Goal: Task Accomplishment & Management: Use online tool/utility

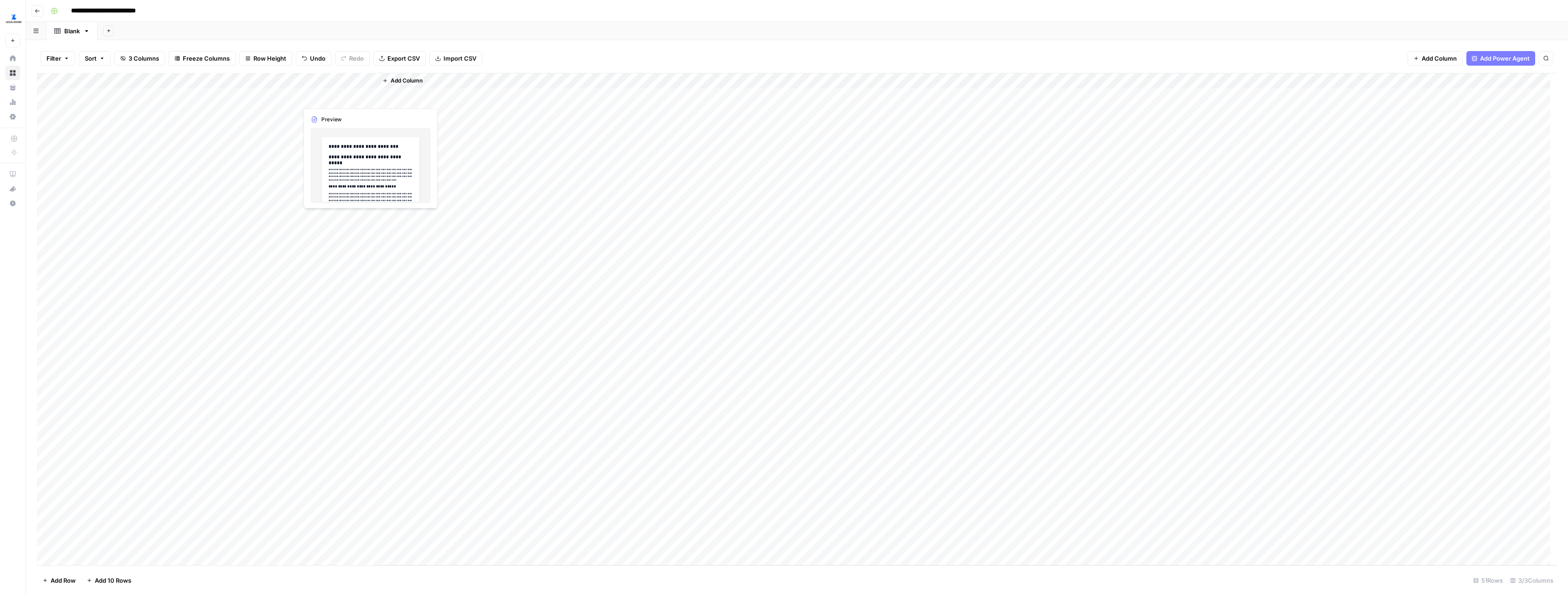
click at [354, 93] on div "Add Column" at bounding box center [797, 319] width 1521 height 492
click at [403, 94] on div "Add Column" at bounding box center [968, 319] width 1180 height 492
click at [311, 101] on div "Add Column" at bounding box center [797, 319] width 1521 height 492
click at [318, 110] on div "Add Column" at bounding box center [797, 319] width 1521 height 492
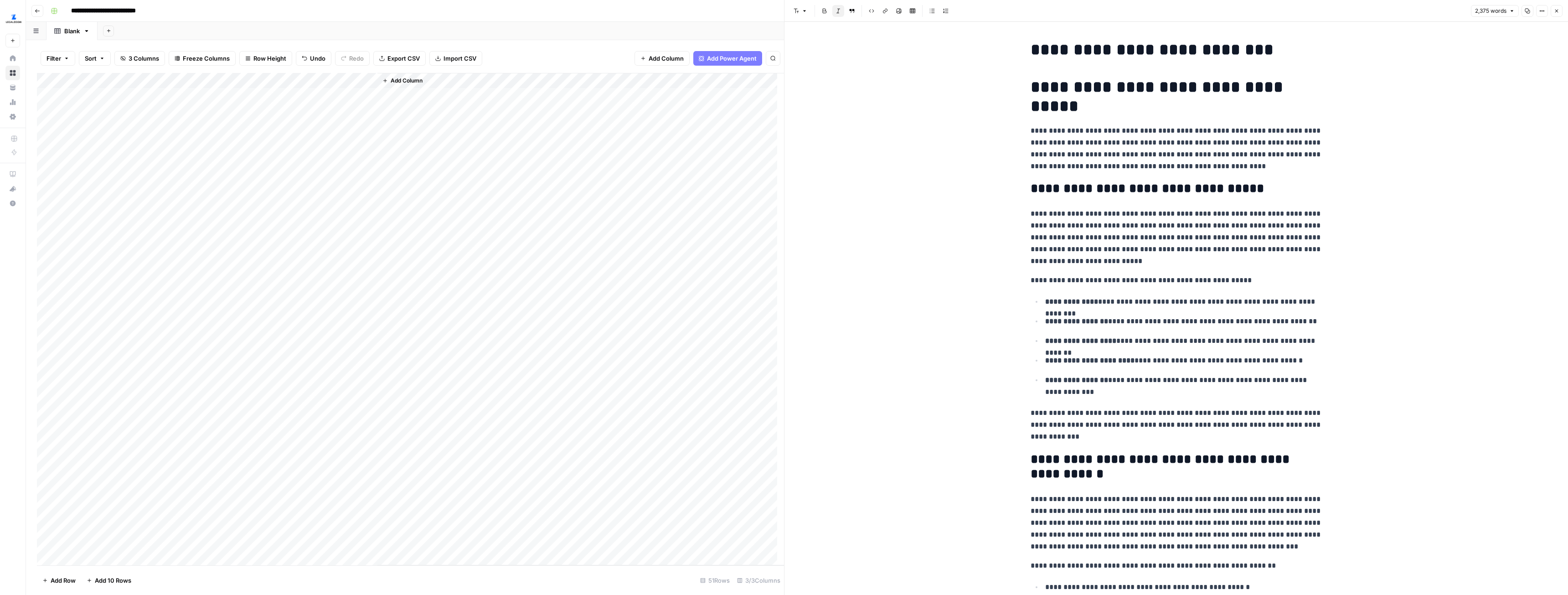
click at [320, 96] on div "Add Column" at bounding box center [410, 319] width 747 height 492
click at [314, 227] on div "Add Column" at bounding box center [410, 319] width 747 height 492
click at [333, 106] on div "Add Column" at bounding box center [410, 319] width 747 height 492
click at [334, 114] on div "Add Column" at bounding box center [410, 319] width 747 height 492
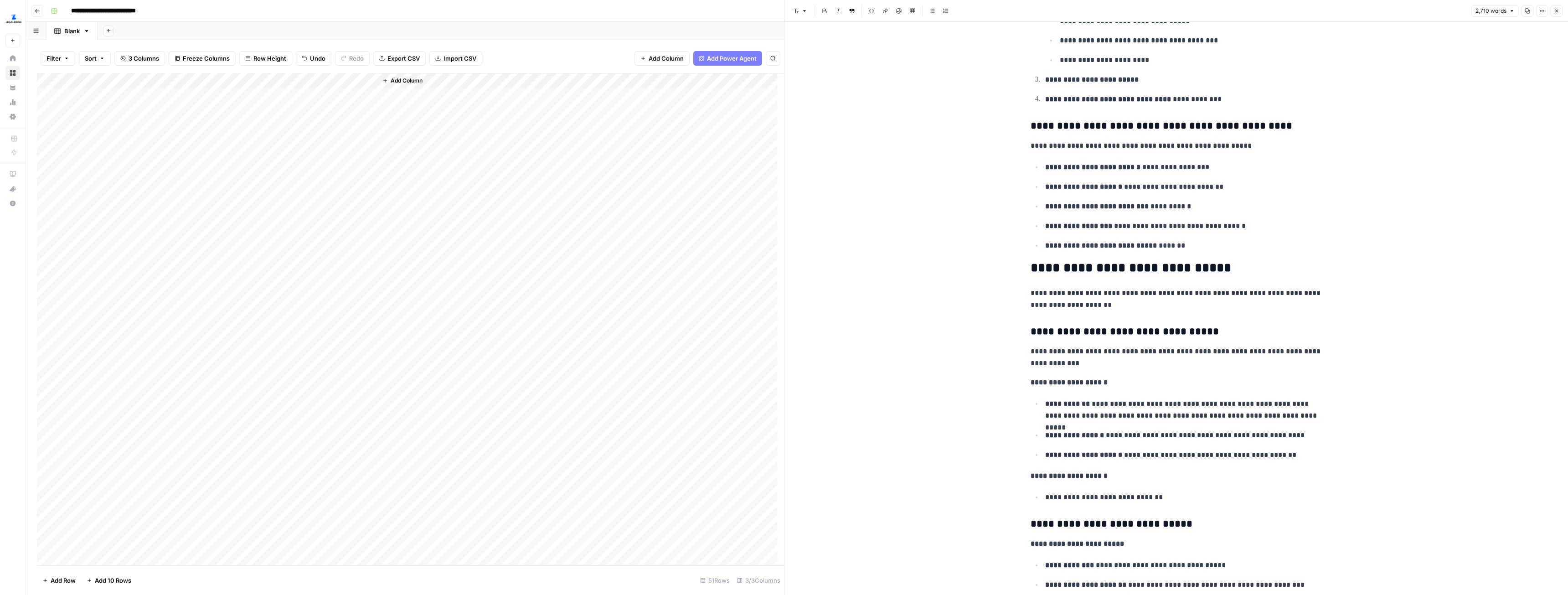
scroll to position [4010, 0]
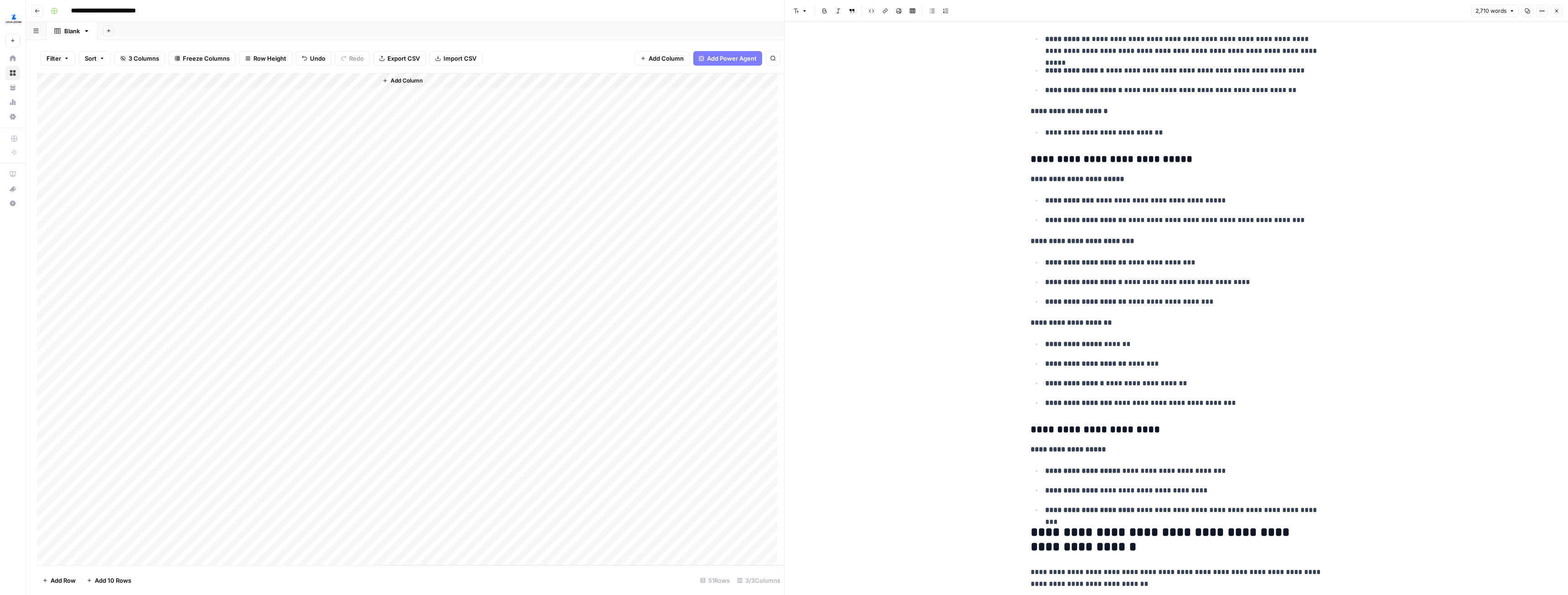
click at [245, 127] on div "Add Column" at bounding box center [410, 319] width 747 height 492
click at [241, 139] on div "Add Column" at bounding box center [410, 319] width 747 height 492
click at [245, 155] on div "Add Column" at bounding box center [410, 319] width 747 height 492
click at [243, 175] on div "Add Column" at bounding box center [410, 319] width 747 height 492
click at [335, 98] on div "Add Column" at bounding box center [410, 319] width 747 height 492
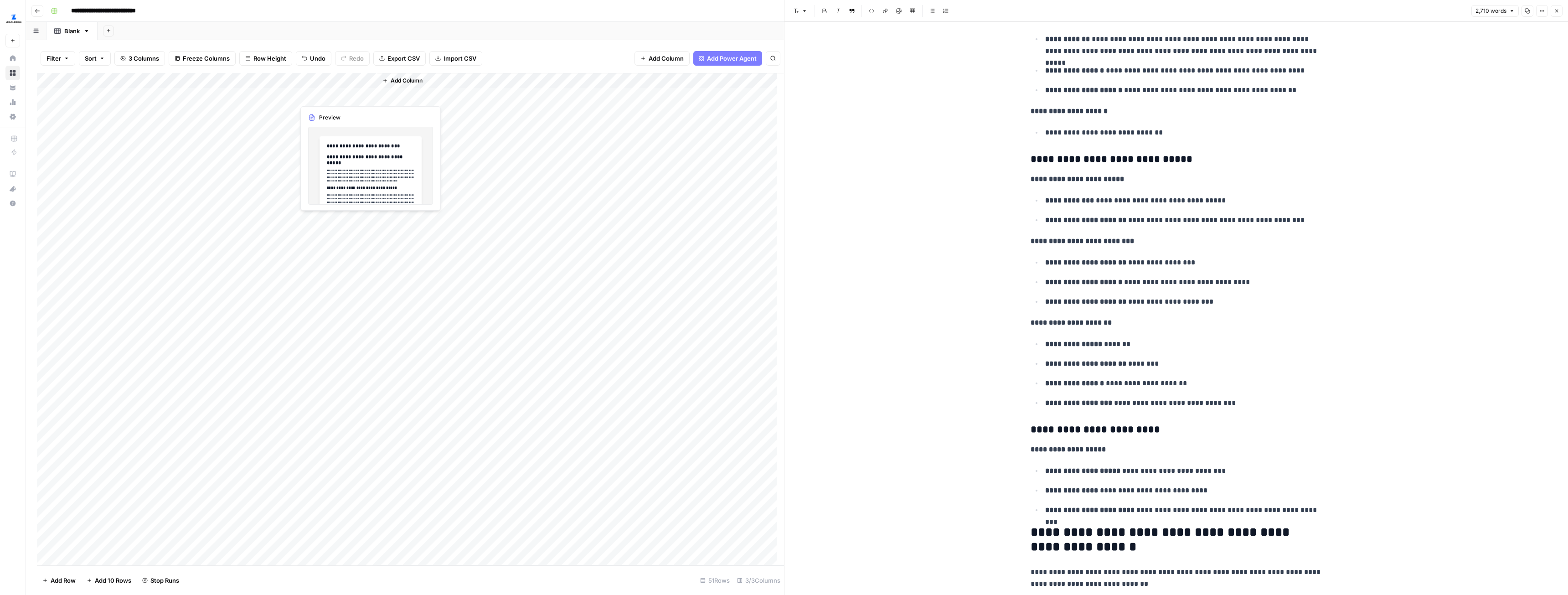
click at [324, 94] on div "Add Column" at bounding box center [410, 319] width 747 height 492
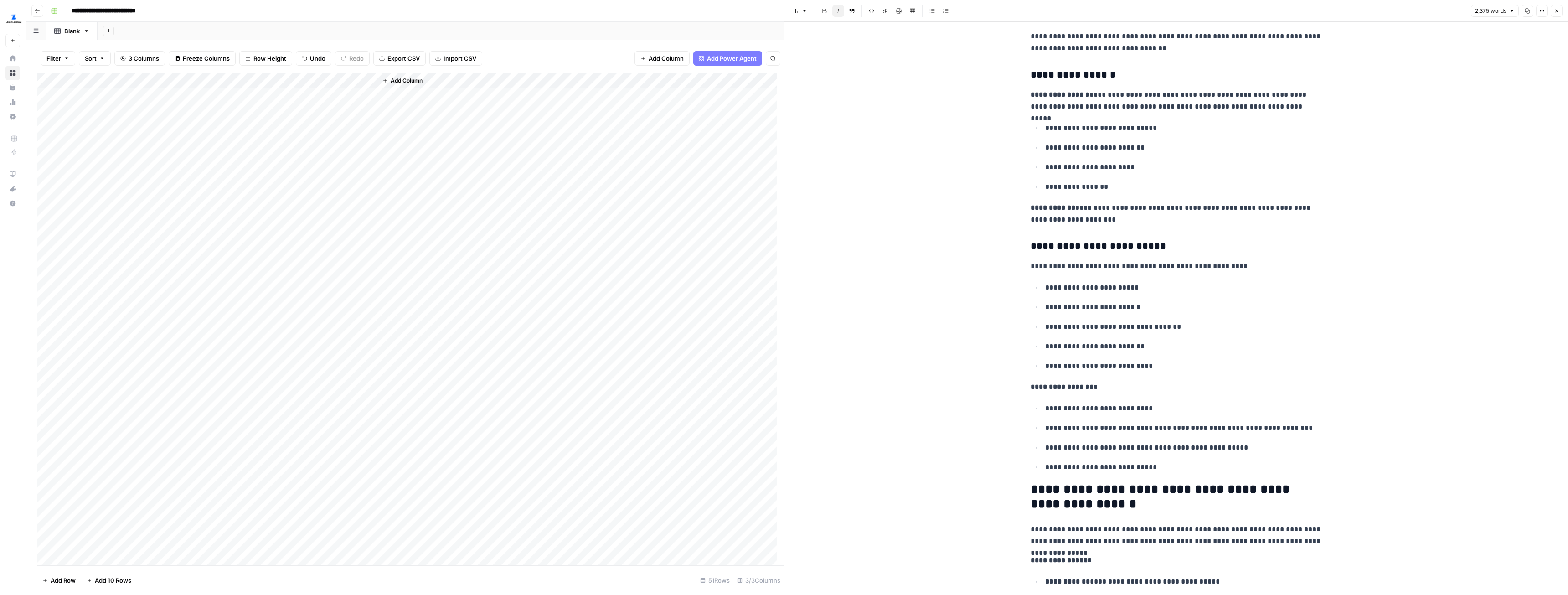
scroll to position [4375, 0]
